Goal: Task Accomplishment & Management: Manage account settings

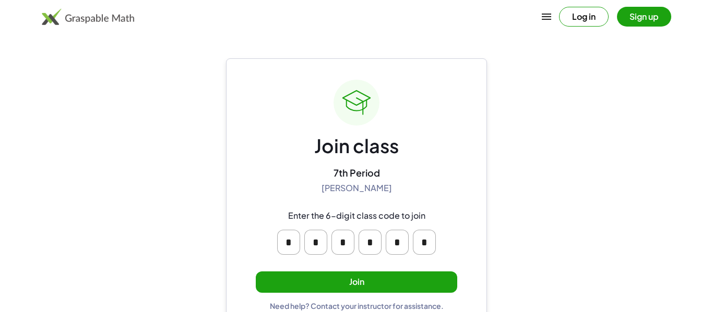
scroll to position [20, 0]
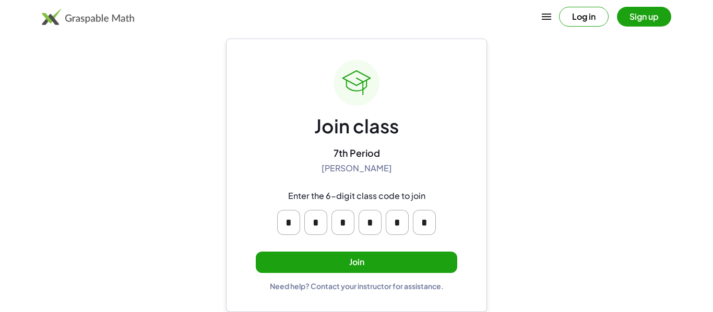
click at [303, 265] on button "Join" at bounding box center [356, 262] width 201 height 21
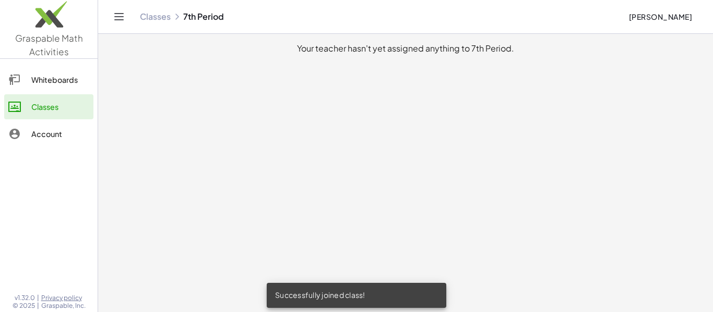
click at [236, 165] on main "Your teacher hasn't yet assigned anything to 7th Period." at bounding box center [405, 156] width 615 height 312
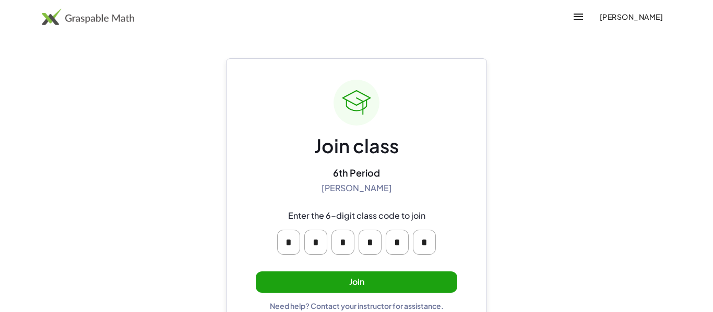
click at [354, 272] on button "Join" at bounding box center [356, 282] width 201 height 21
click at [356, 283] on button "Join" at bounding box center [356, 282] width 201 height 21
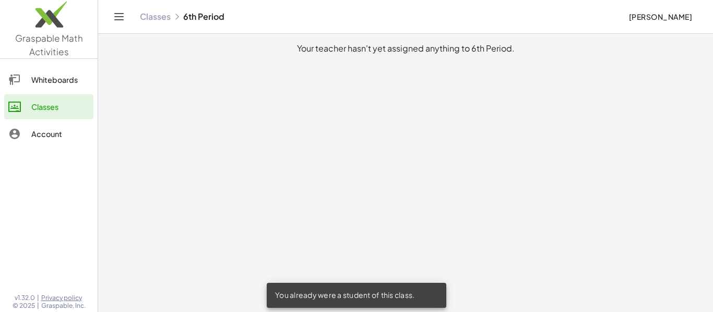
click at [78, 83] on div "Whiteboards" at bounding box center [60, 80] width 58 height 13
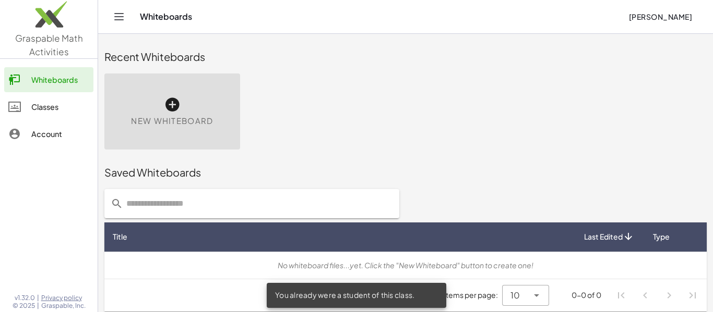
click at [57, 136] on div "Account" at bounding box center [60, 134] width 58 height 13
